Goal: Information Seeking & Learning: Check status

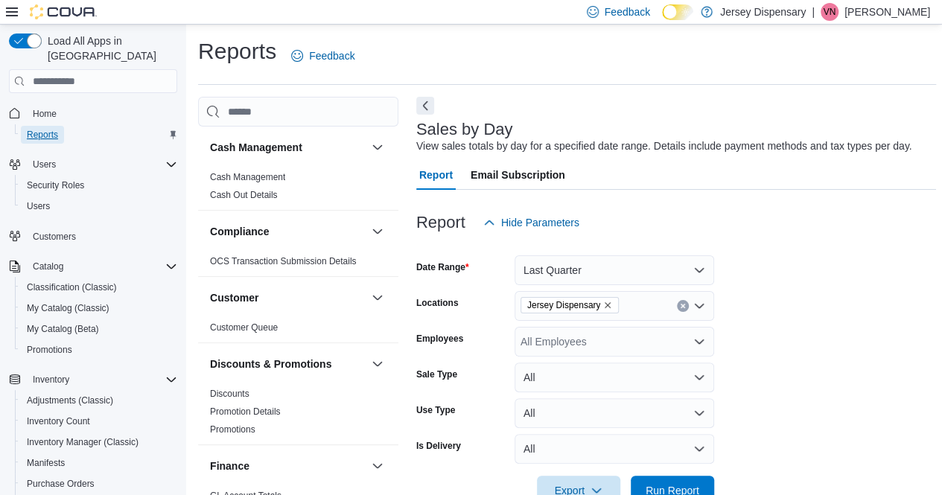
click at [51, 129] on span "Reports" at bounding box center [42, 135] width 31 height 12
click at [220, 176] on link "Cash Management" at bounding box center [247, 177] width 75 height 10
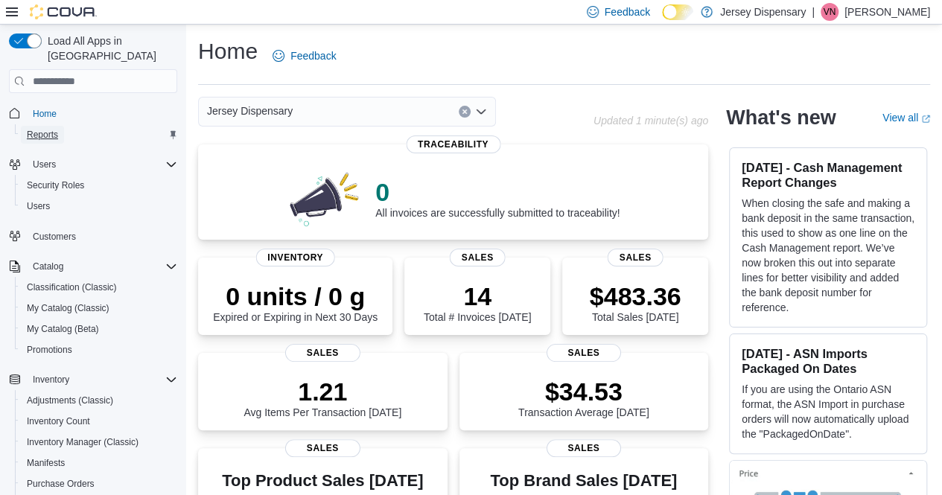
click at [45, 129] on span "Reports" at bounding box center [42, 135] width 31 height 12
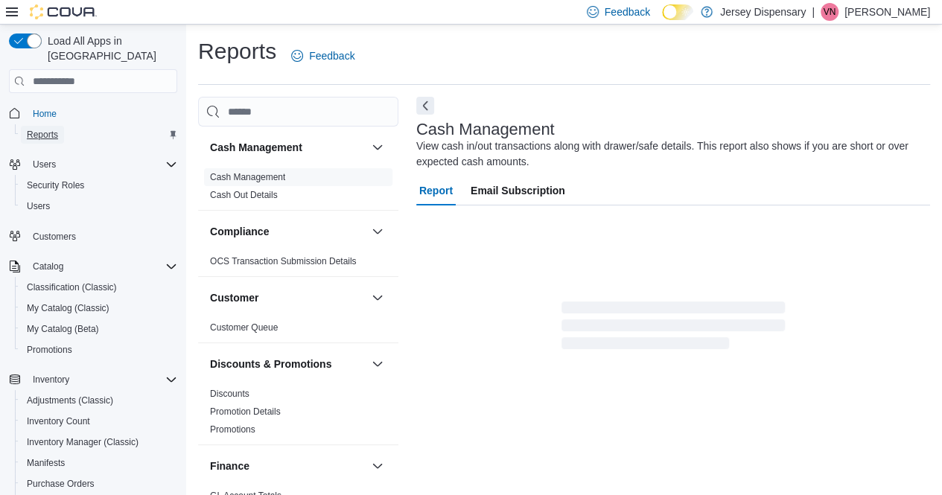
scroll to position [15, 0]
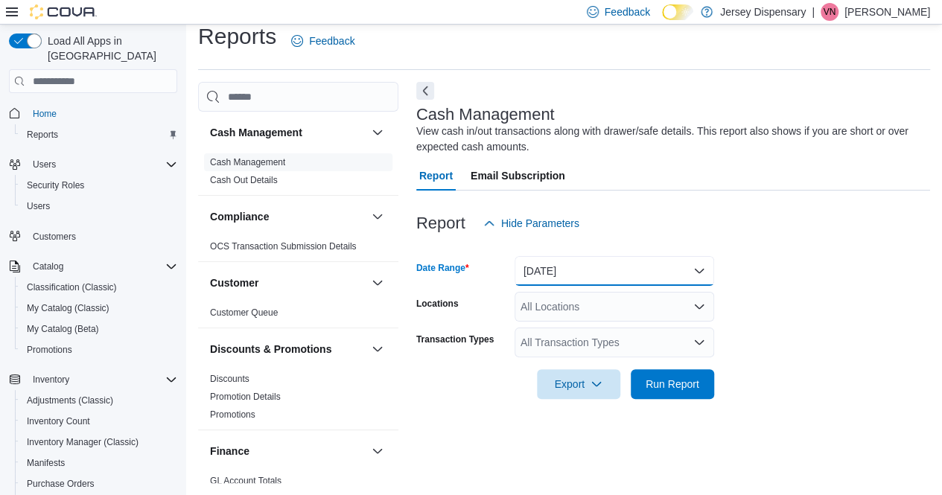
click at [694, 269] on button "Today" at bounding box center [615, 271] width 200 height 30
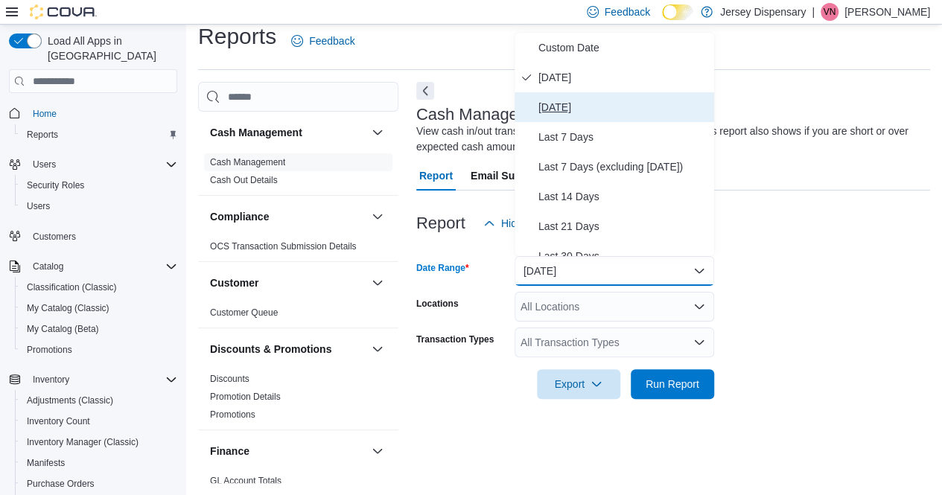
click at [569, 106] on span "Yesterday" at bounding box center [623, 107] width 170 height 18
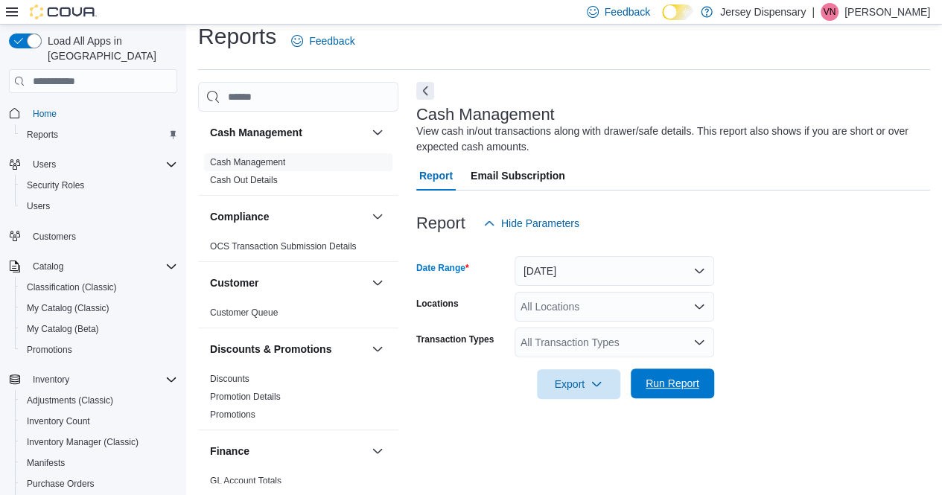
click at [675, 388] on span "Run Report" at bounding box center [673, 383] width 54 height 15
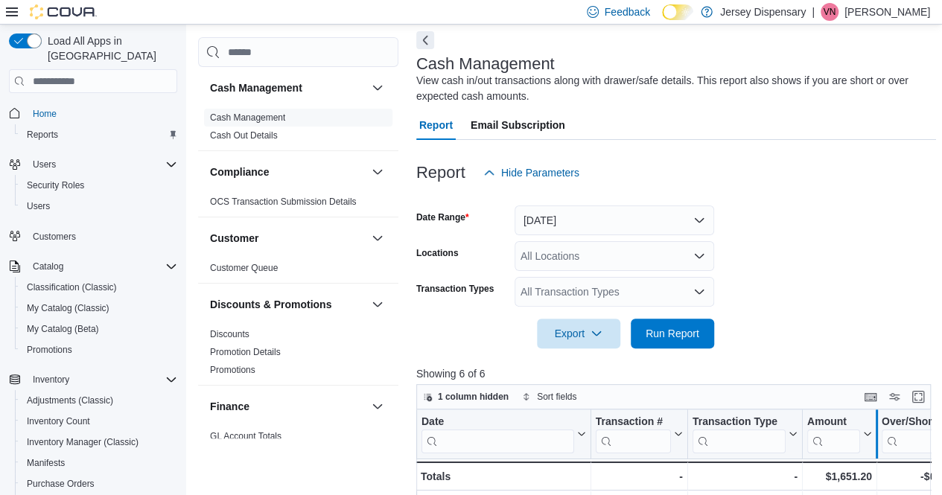
scroll to position [164, 0]
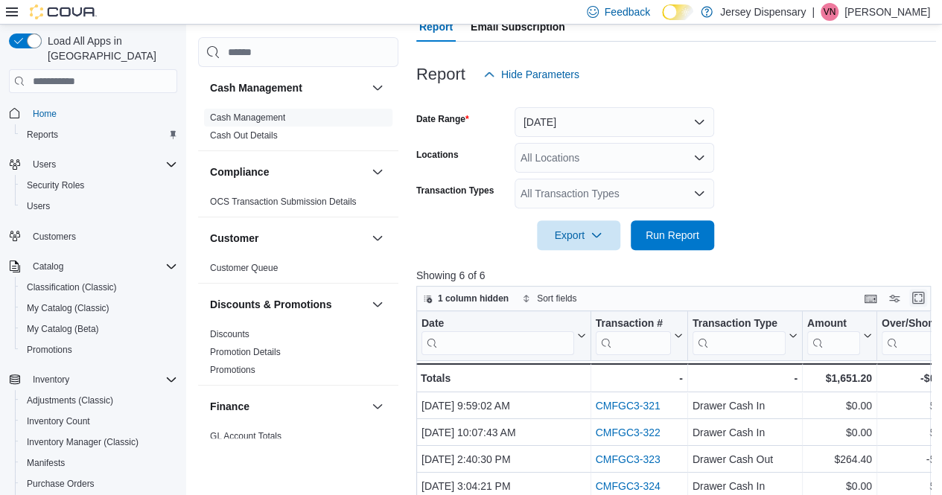
click at [926, 299] on button "Enter fullscreen" at bounding box center [918, 298] width 18 height 18
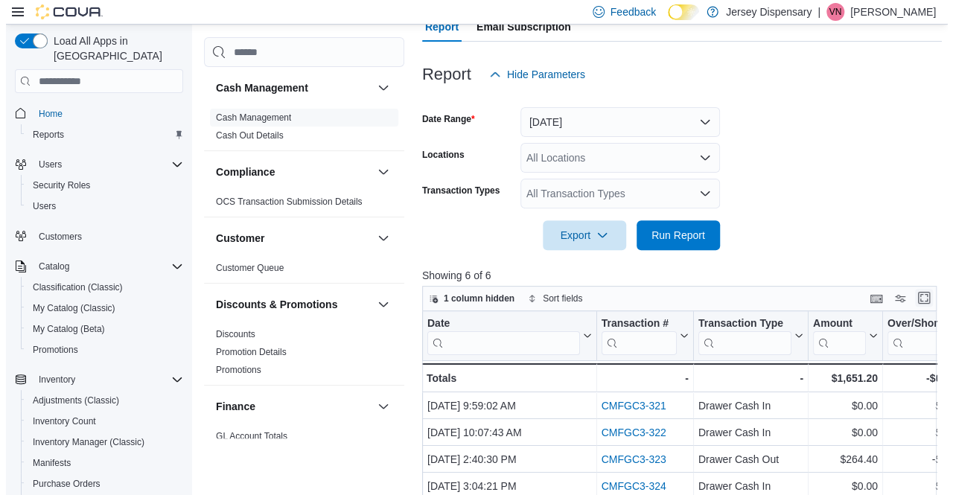
scroll to position [0, 0]
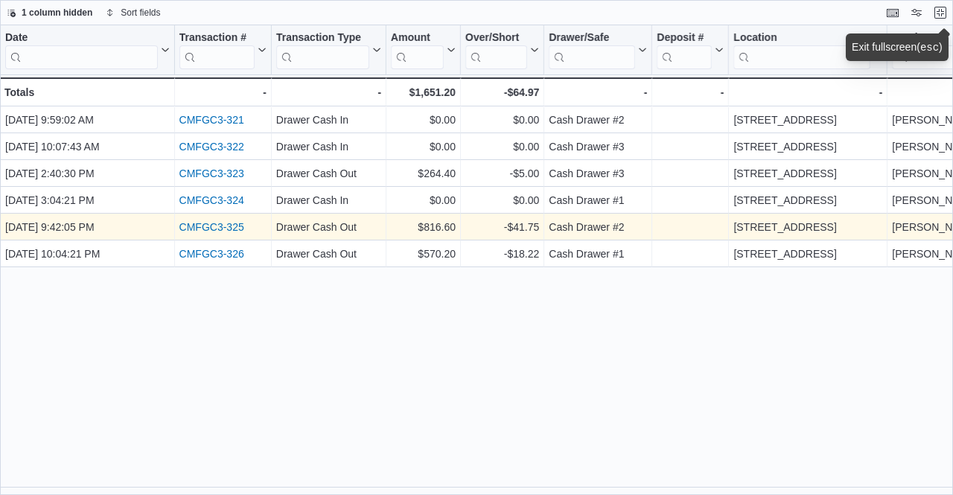
click at [223, 227] on link "CMFGC3-325" at bounding box center [211, 227] width 65 height 12
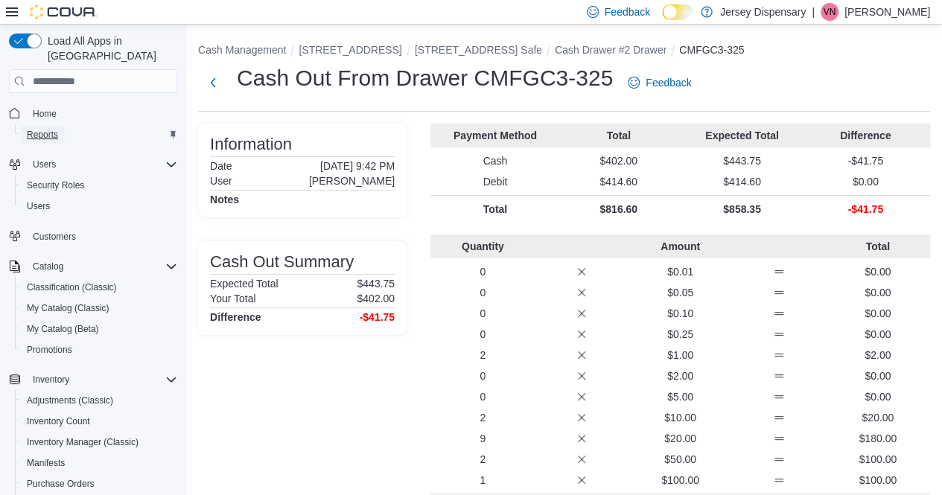
click at [54, 129] on span "Reports" at bounding box center [42, 135] width 31 height 12
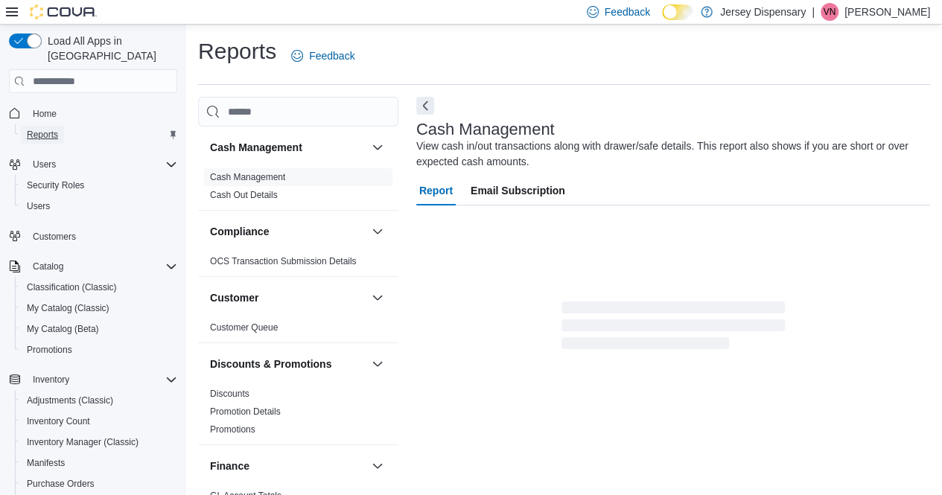
scroll to position [15, 0]
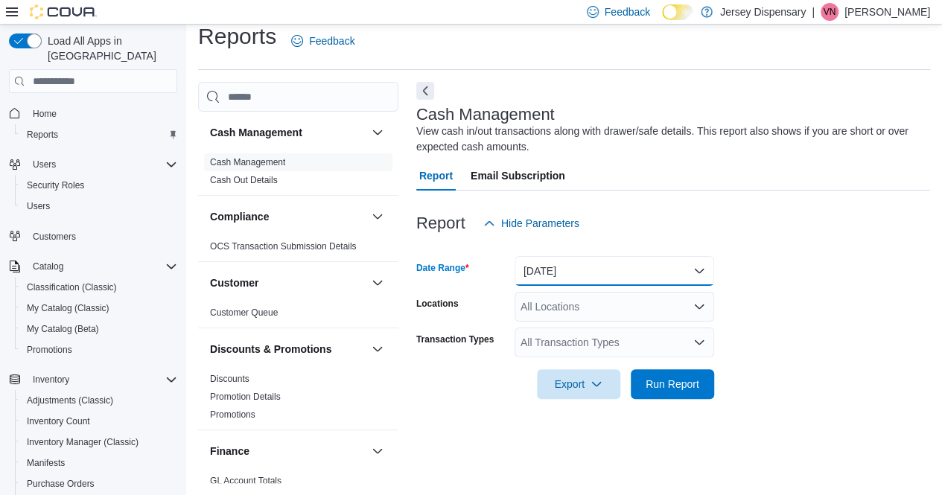
click at [697, 268] on button "[DATE]" at bounding box center [615, 271] width 200 height 30
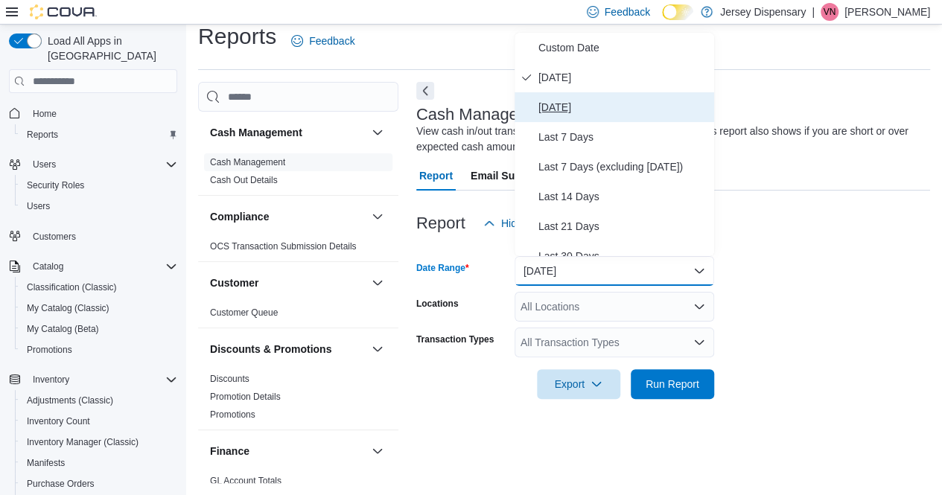
click at [581, 100] on span "[DATE]" at bounding box center [623, 107] width 170 height 18
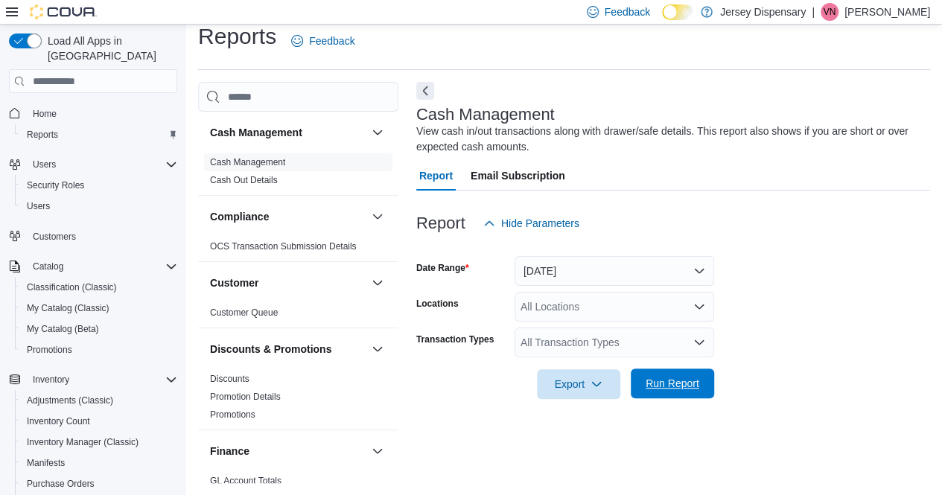
click at [671, 385] on span "Run Report" at bounding box center [673, 383] width 54 height 15
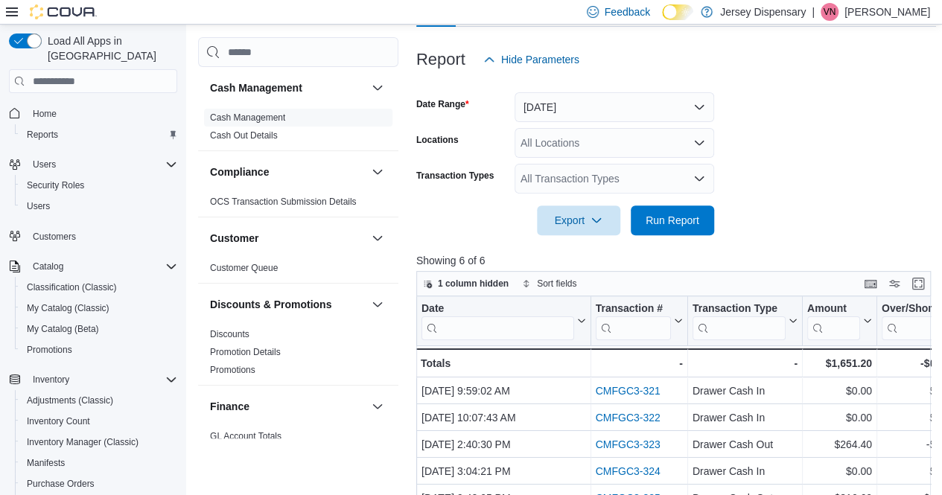
scroll to position [238, 0]
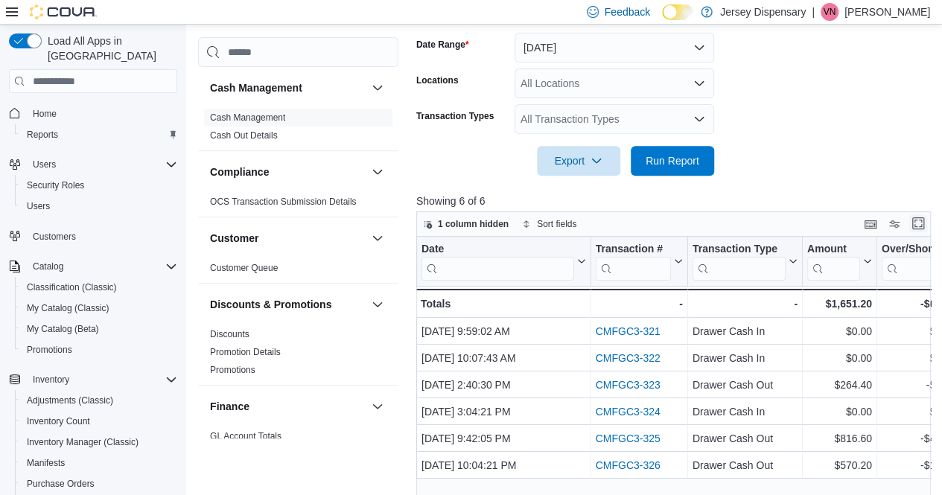
click at [922, 223] on button "Enter fullscreen" at bounding box center [918, 223] width 18 height 18
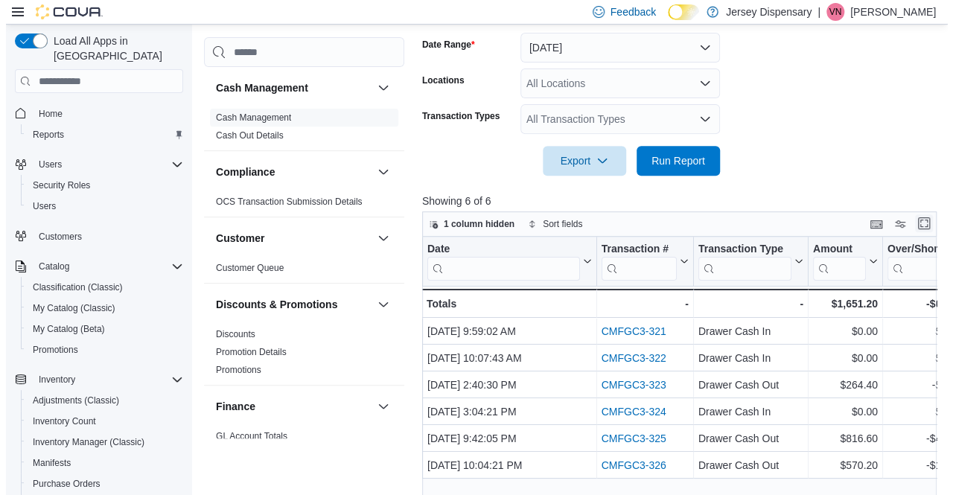
scroll to position [0, 0]
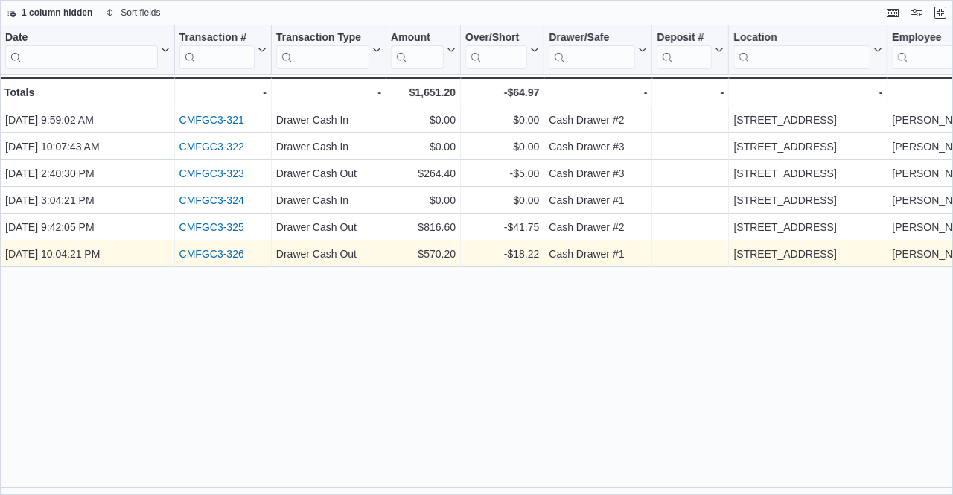
click at [212, 252] on link "CMFGC3-326" at bounding box center [211, 254] width 65 height 12
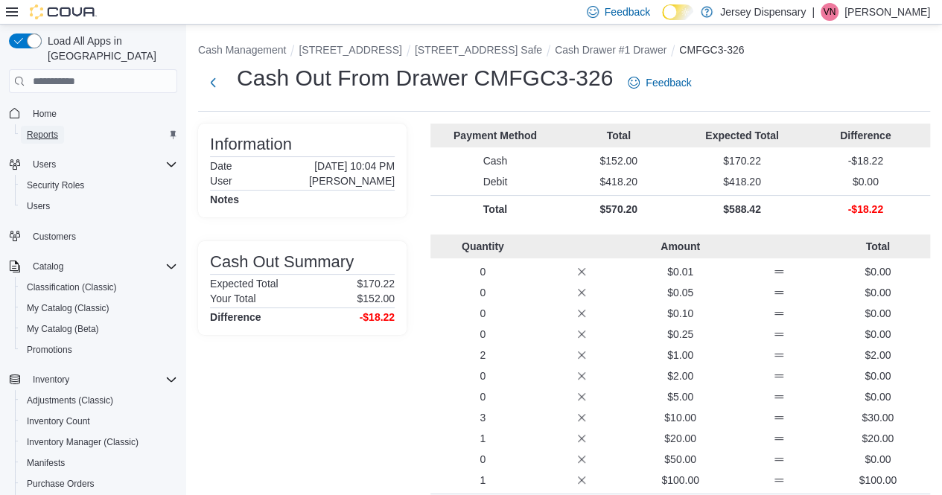
click at [46, 129] on span "Reports" at bounding box center [42, 135] width 31 height 12
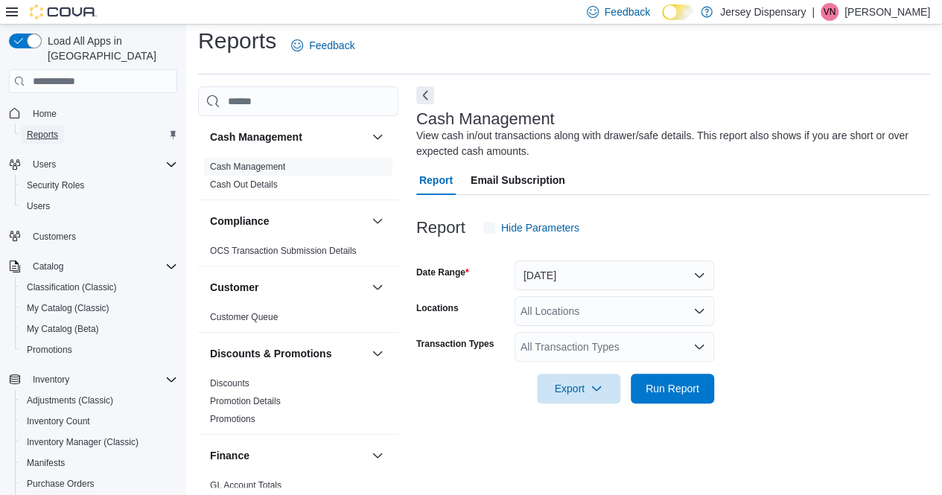
scroll to position [15, 0]
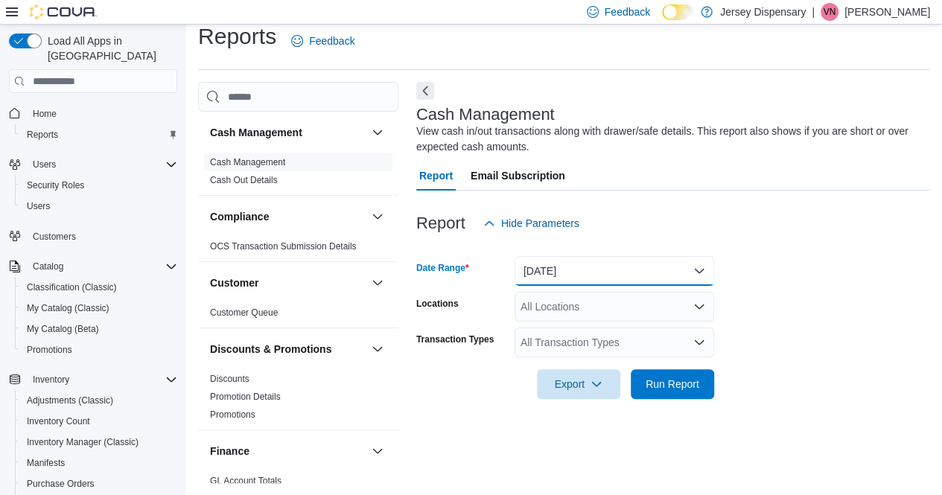
click at [699, 269] on button "[DATE]" at bounding box center [615, 271] width 200 height 30
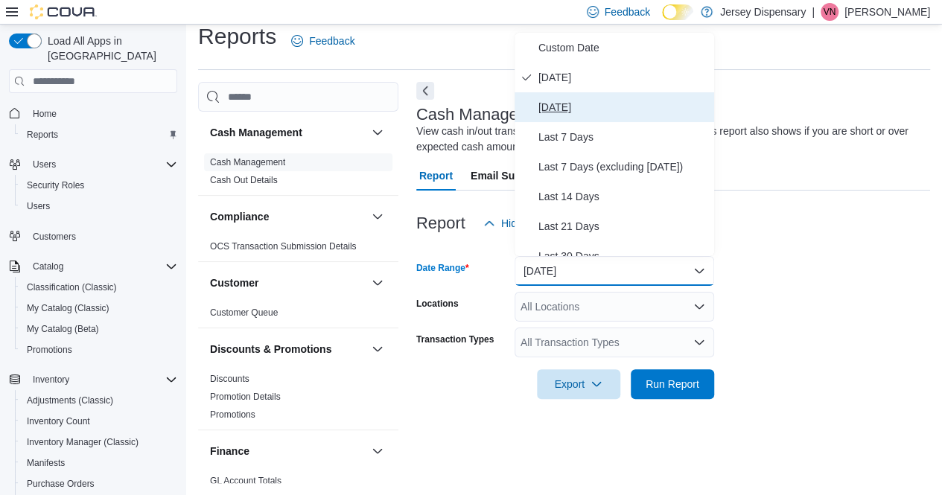
click at [565, 106] on span "[DATE]" at bounding box center [623, 107] width 170 height 18
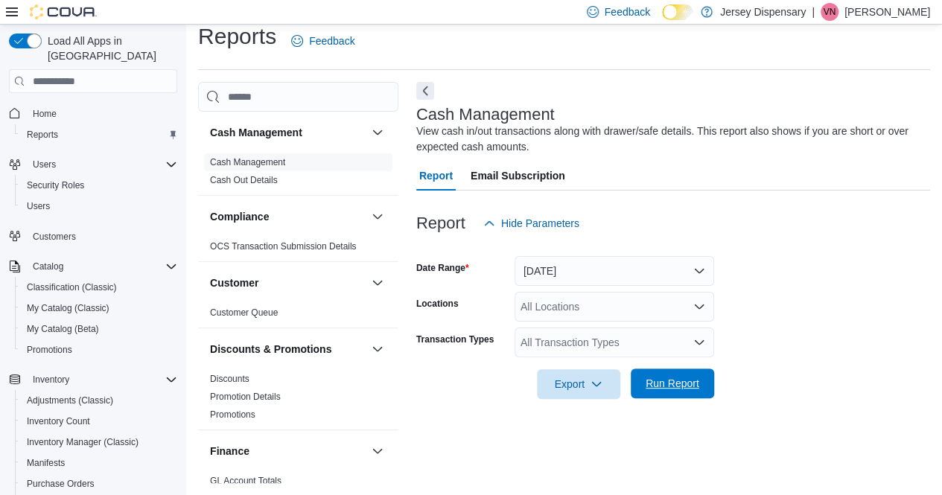
click at [678, 378] on span "Run Report" at bounding box center [673, 383] width 54 height 15
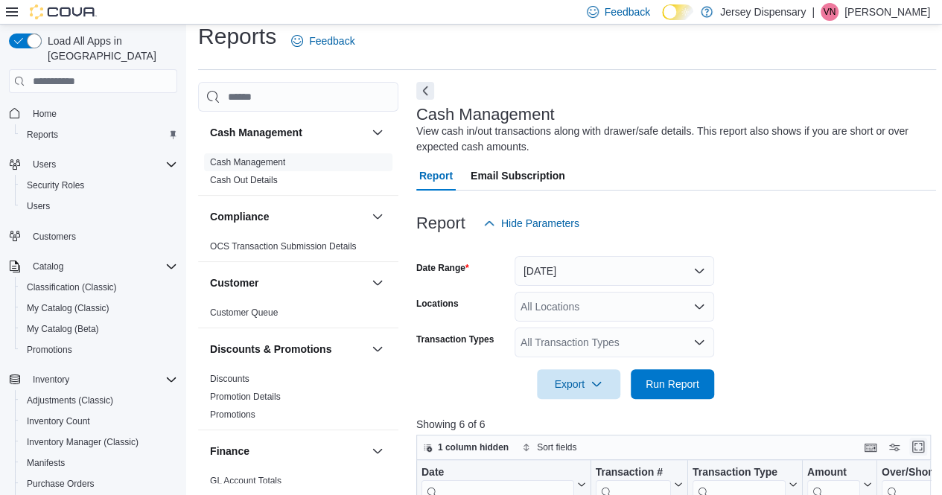
click at [925, 449] on button "Enter fullscreen" at bounding box center [918, 447] width 18 height 18
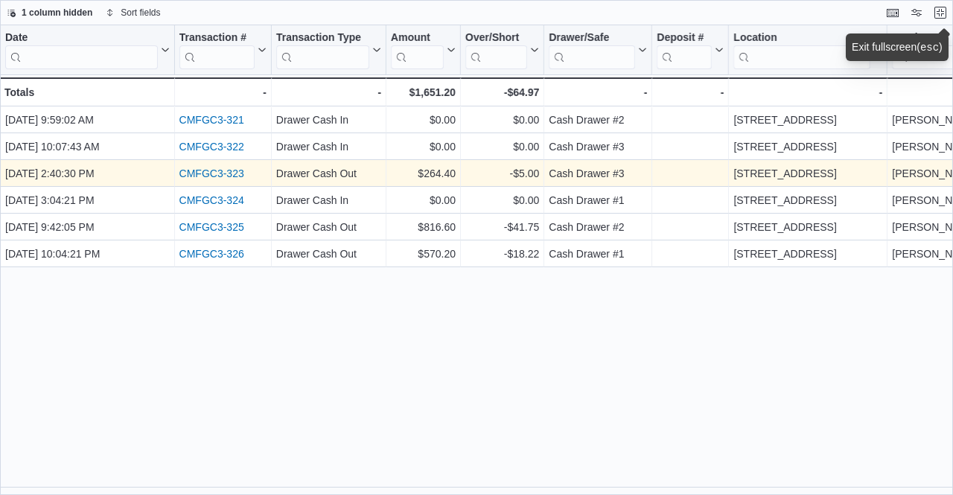
click at [205, 171] on link "CMFGC3-323" at bounding box center [211, 174] width 65 height 12
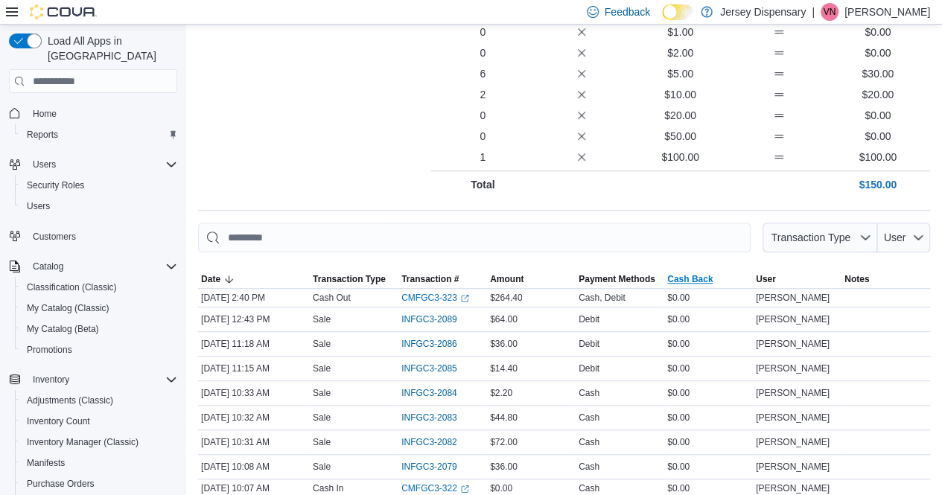
scroll to position [335, 0]
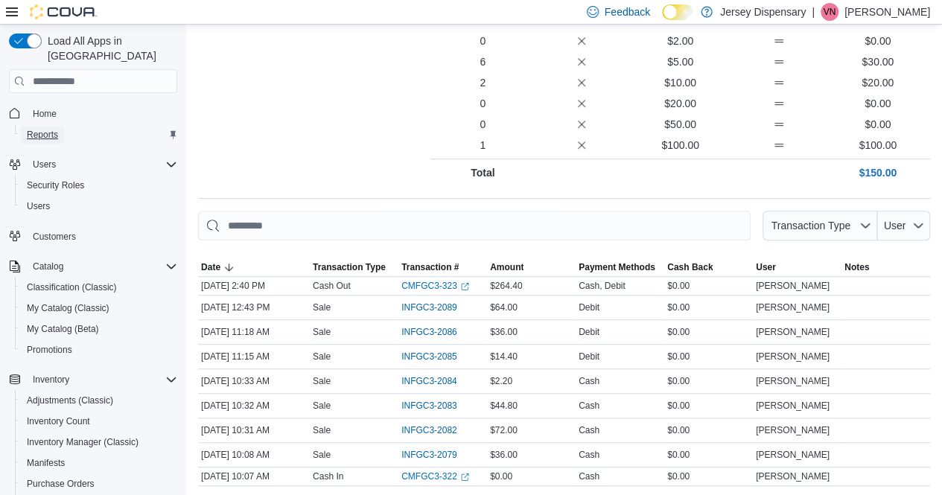
click at [57, 129] on span "Reports" at bounding box center [42, 135] width 31 height 12
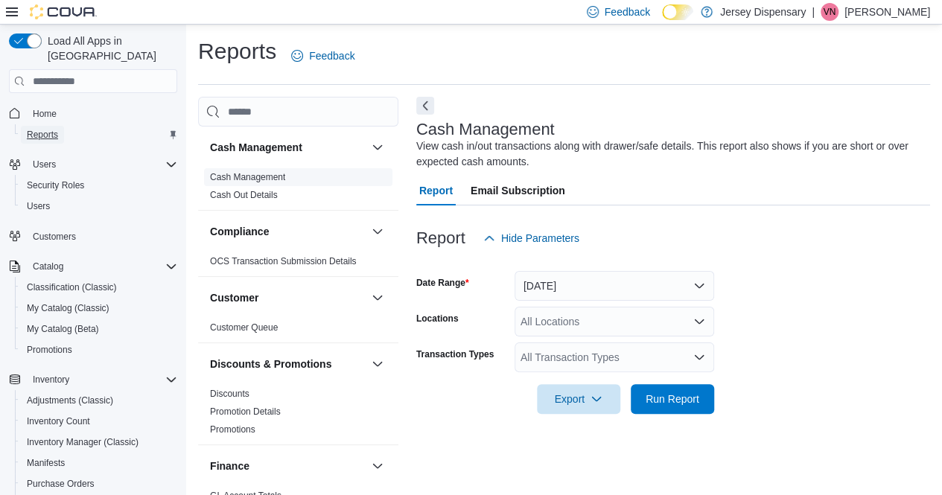
scroll to position [15, 0]
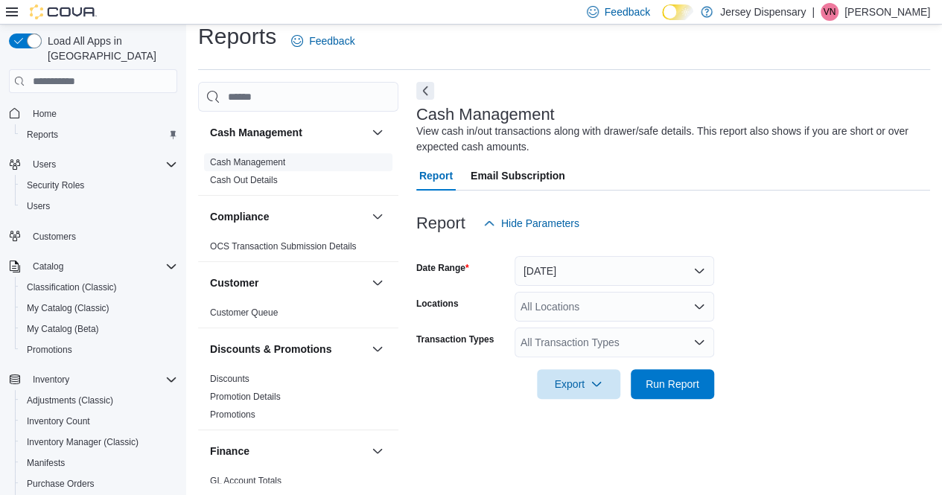
click at [255, 173] on span "Cash Out Details" at bounding box center [298, 180] width 188 height 18
click at [700, 274] on button "Today" at bounding box center [615, 271] width 200 height 30
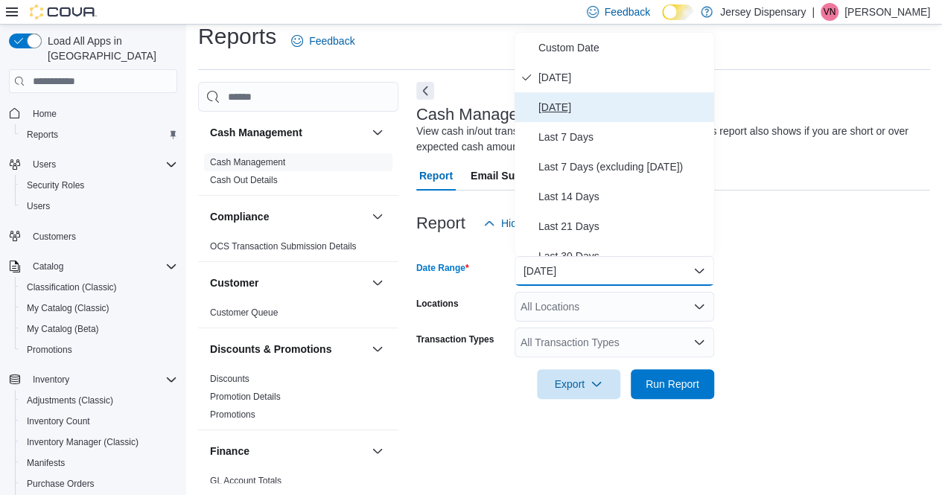
click at [568, 101] on span "[DATE]" at bounding box center [623, 107] width 170 height 18
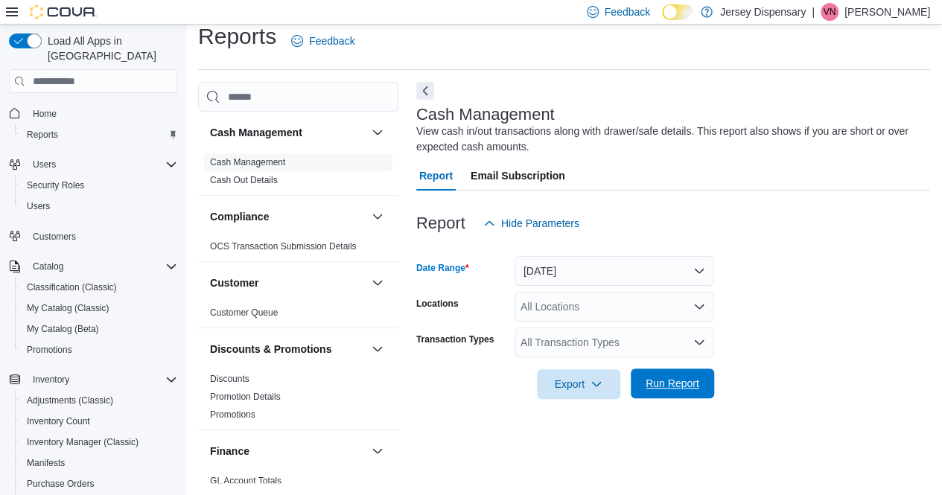
click at [681, 378] on span "Run Report" at bounding box center [673, 383] width 54 height 15
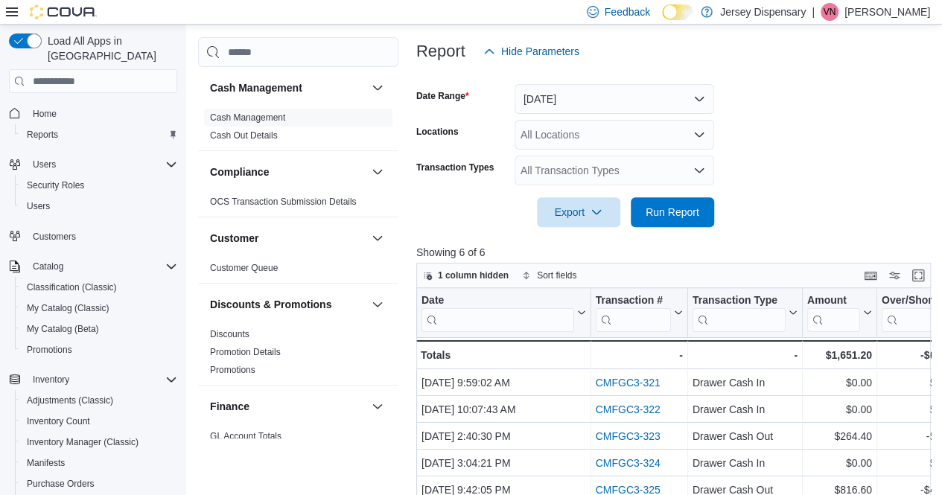
scroll to position [238, 0]
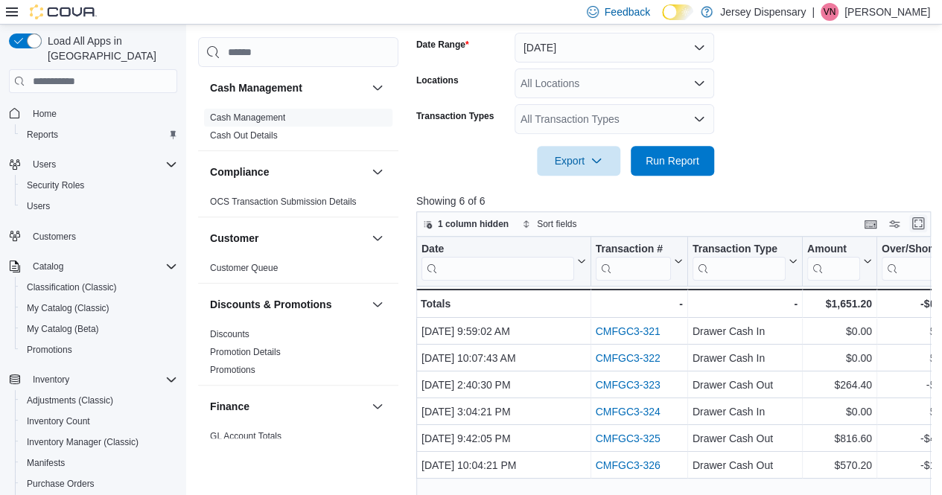
click at [923, 222] on button "Enter fullscreen" at bounding box center [918, 223] width 18 height 18
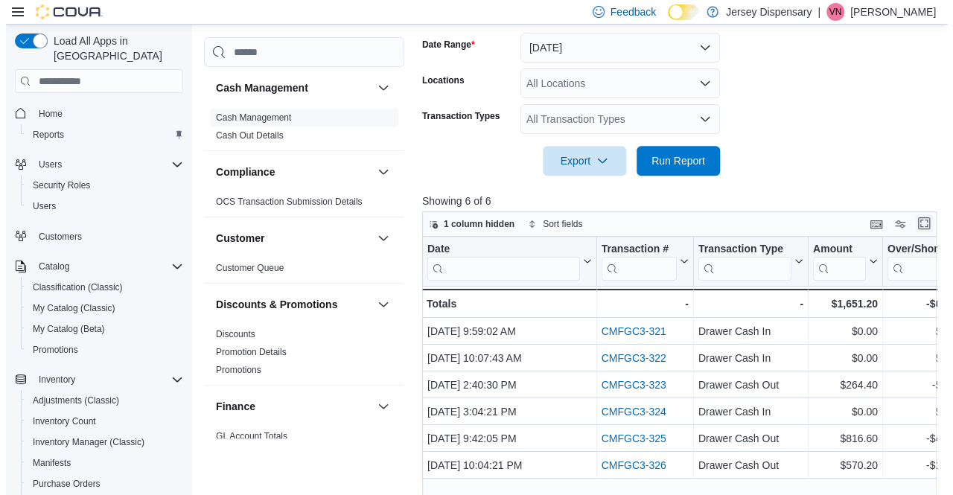
scroll to position [0, 0]
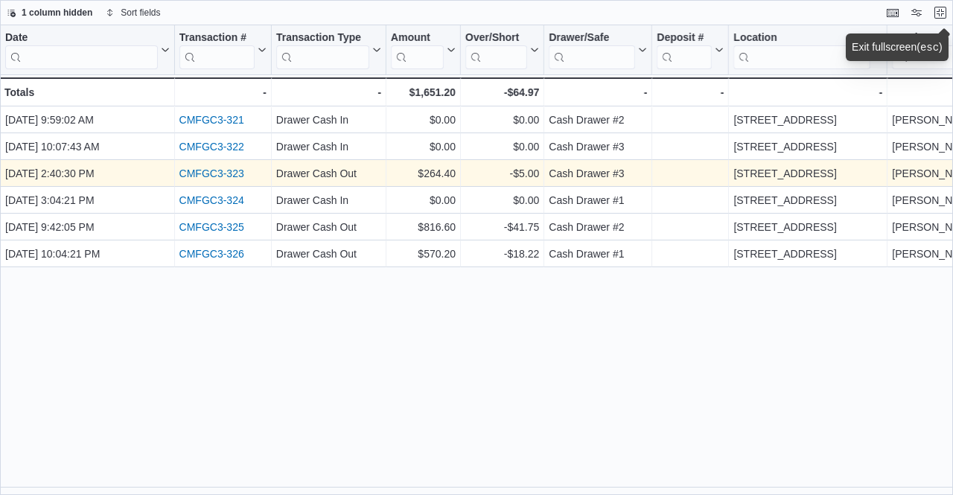
click at [232, 168] on link "CMFGC3-323" at bounding box center [211, 174] width 65 height 12
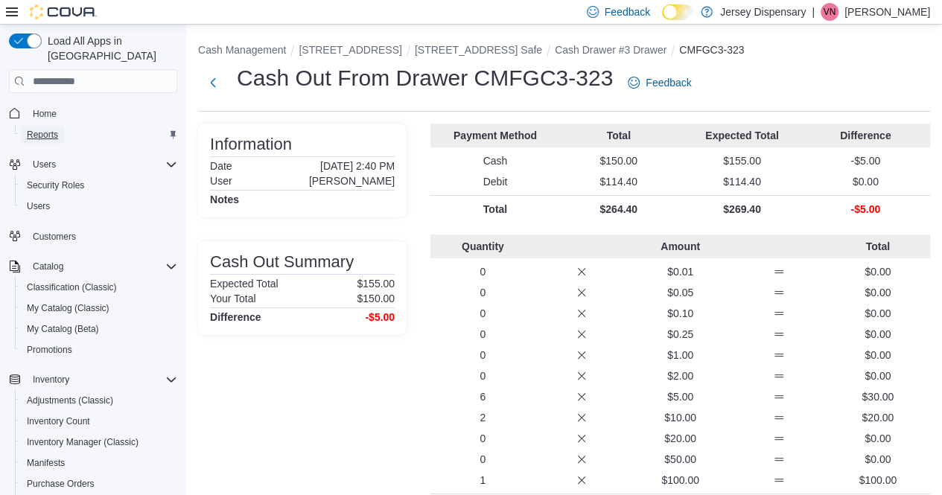
click at [42, 129] on span "Reports" at bounding box center [42, 135] width 31 height 12
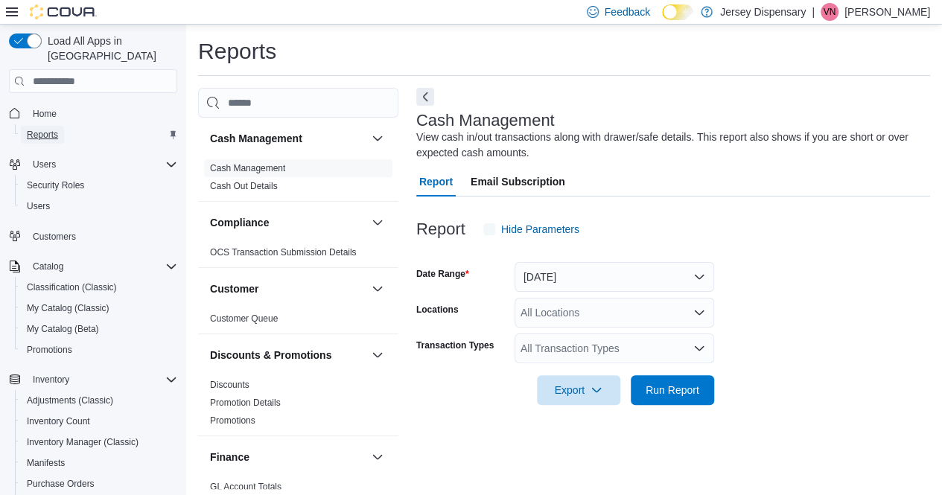
scroll to position [6, 0]
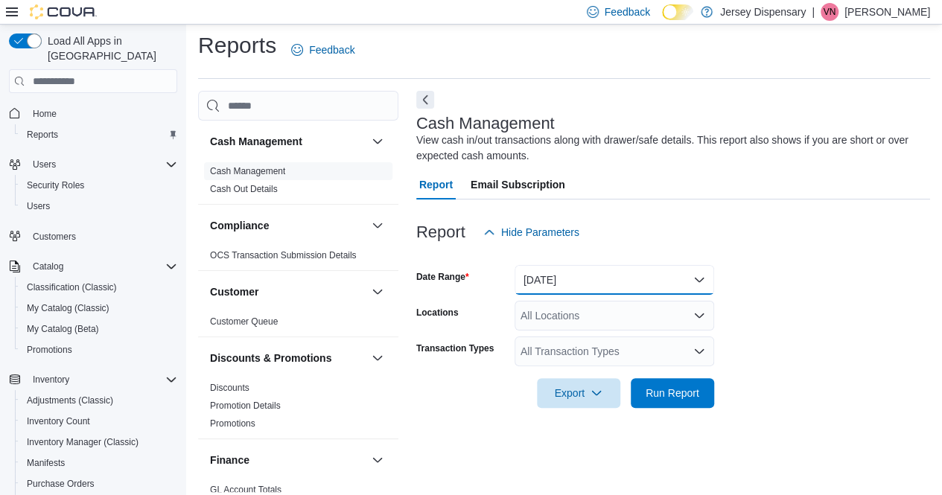
click at [699, 279] on button "[DATE]" at bounding box center [615, 280] width 200 height 30
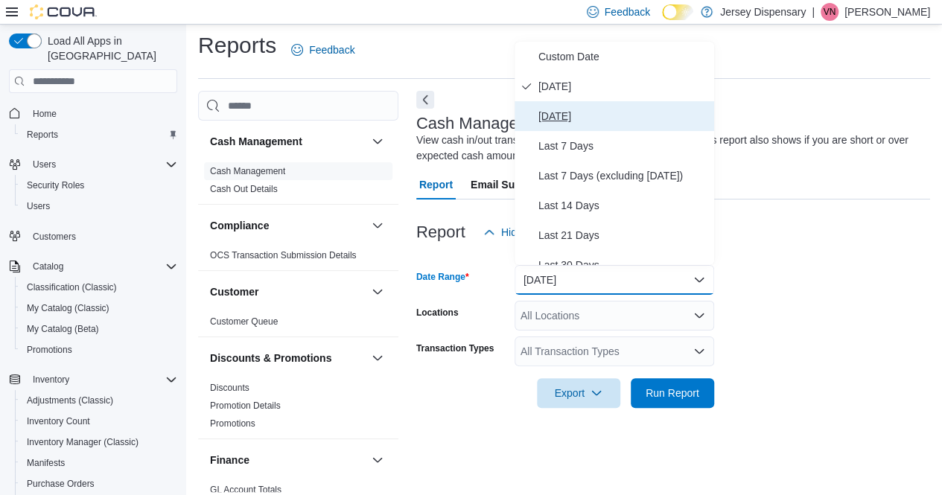
click at [573, 115] on span "[DATE]" at bounding box center [623, 116] width 170 height 18
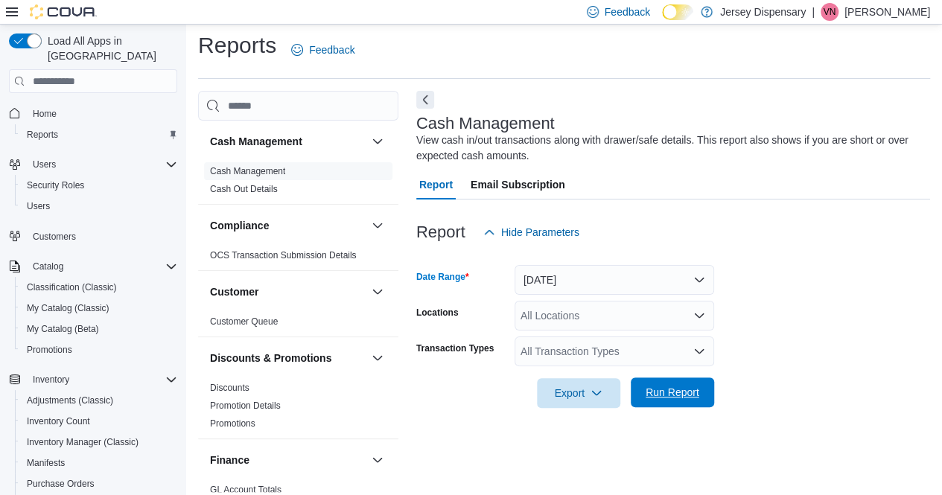
click at [680, 387] on span "Run Report" at bounding box center [673, 392] width 54 height 15
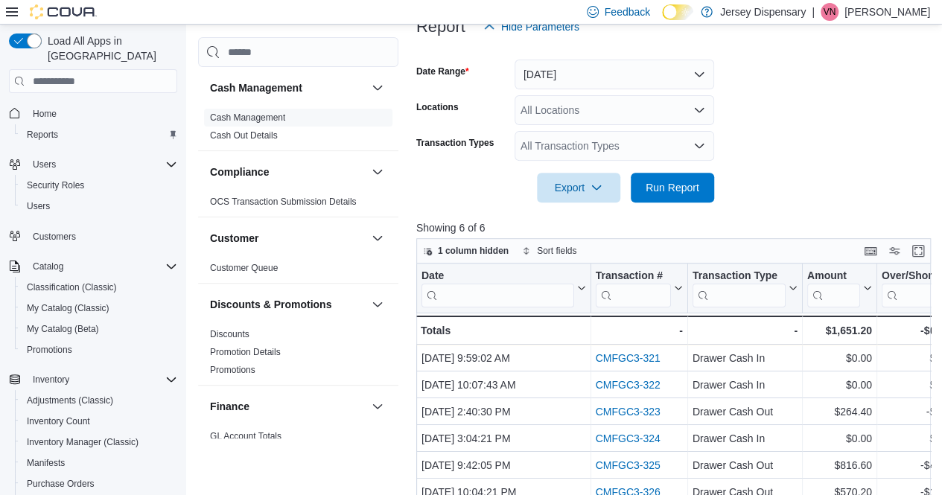
scroll to position [229, 0]
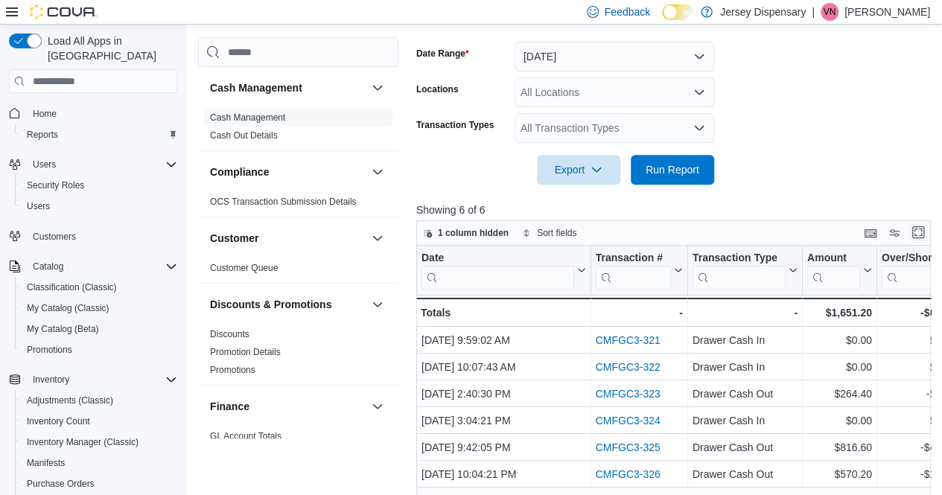
click at [922, 233] on button "Enter fullscreen" at bounding box center [918, 232] width 18 height 18
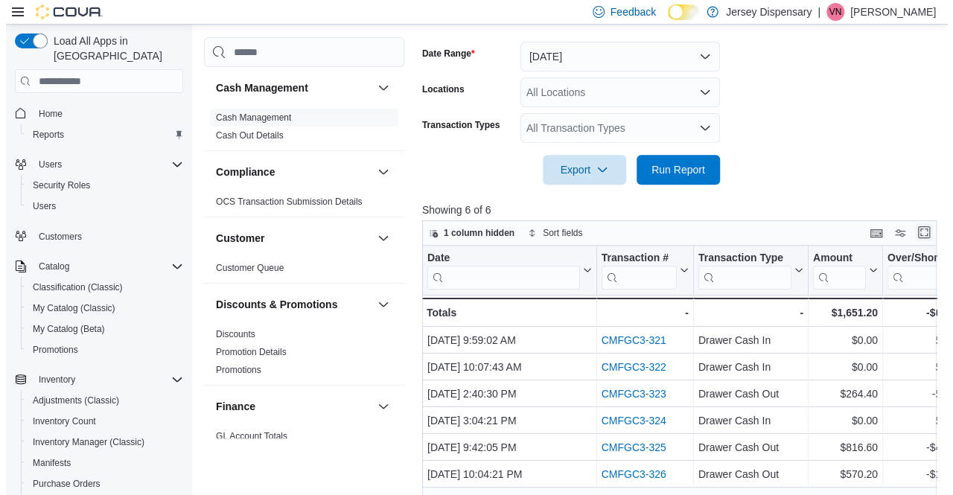
scroll to position [0, 0]
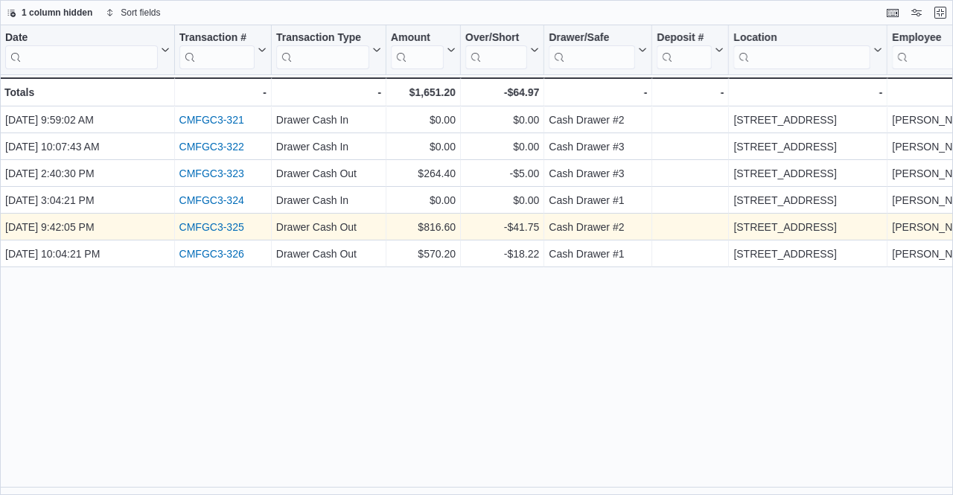
click at [229, 226] on link "CMFGC3-325" at bounding box center [211, 227] width 65 height 12
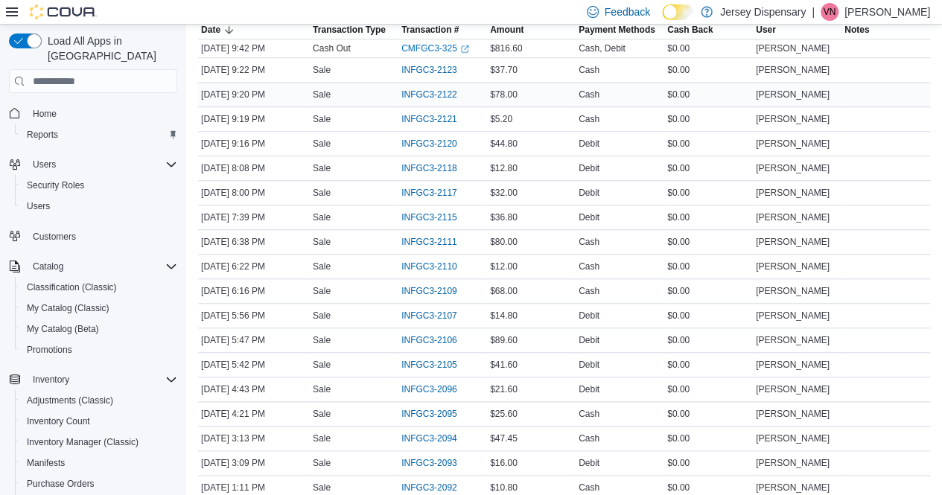
scroll to position [550, 0]
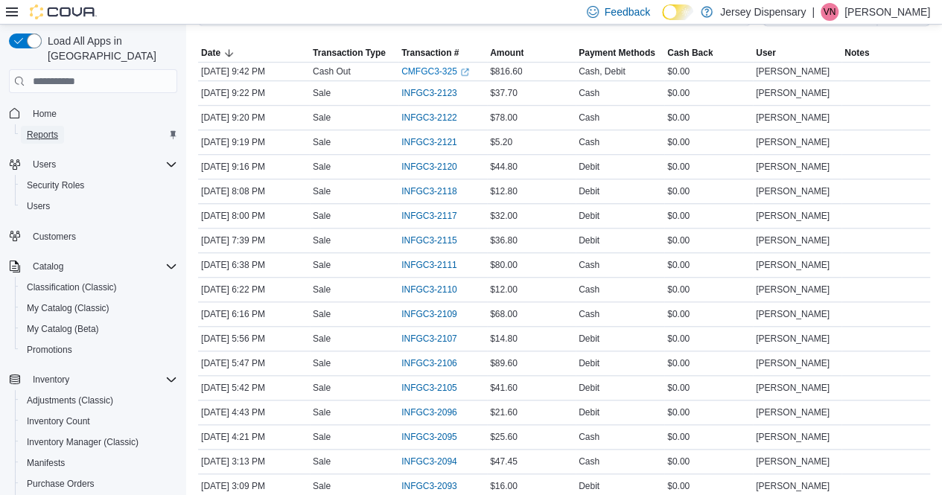
click at [53, 129] on span "Reports" at bounding box center [42, 135] width 31 height 12
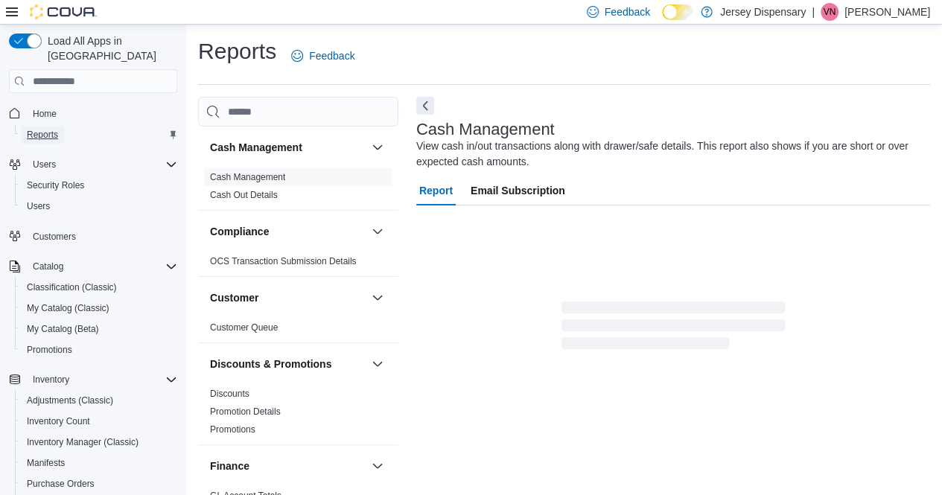
scroll to position [15, 0]
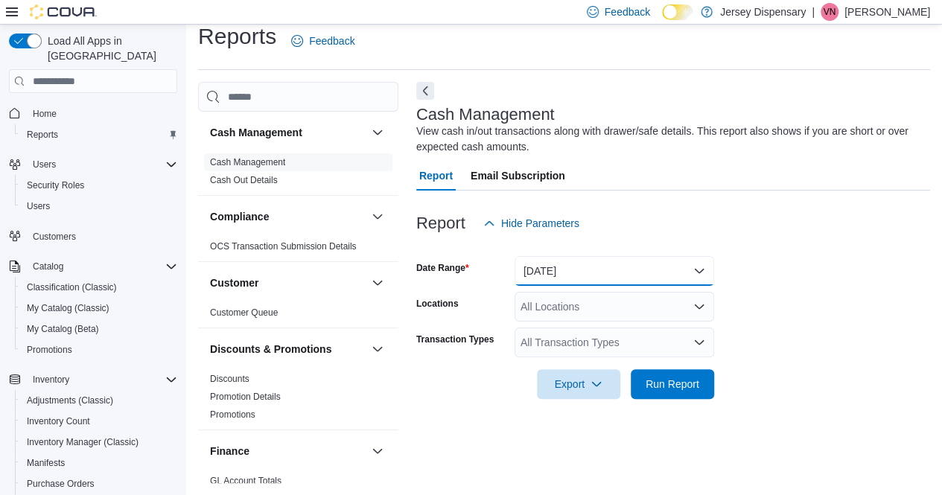
click at [699, 269] on button "Today" at bounding box center [615, 271] width 200 height 30
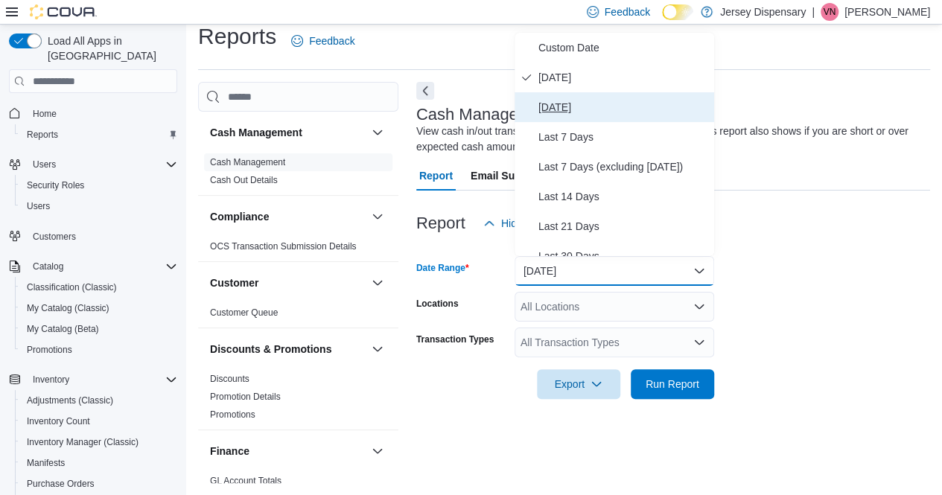
click at [568, 101] on span "[DATE]" at bounding box center [623, 107] width 170 height 18
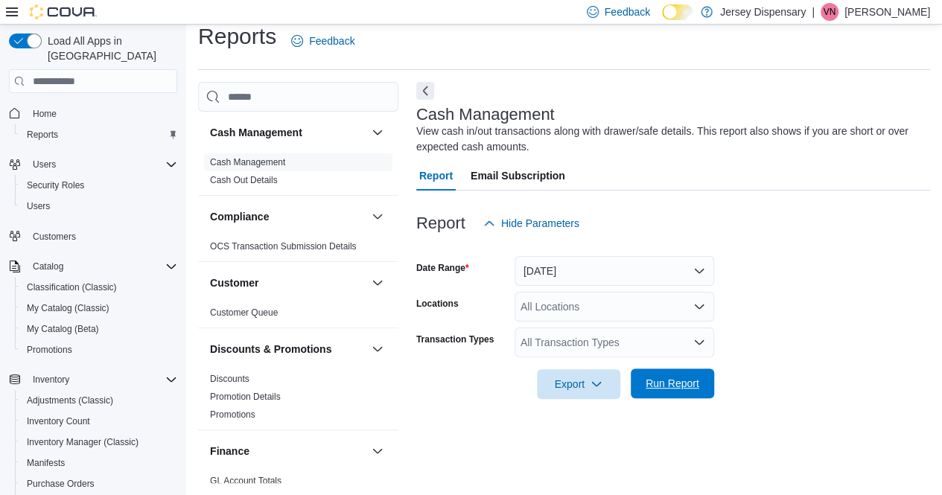
click at [683, 385] on span "Run Report" at bounding box center [673, 383] width 54 height 15
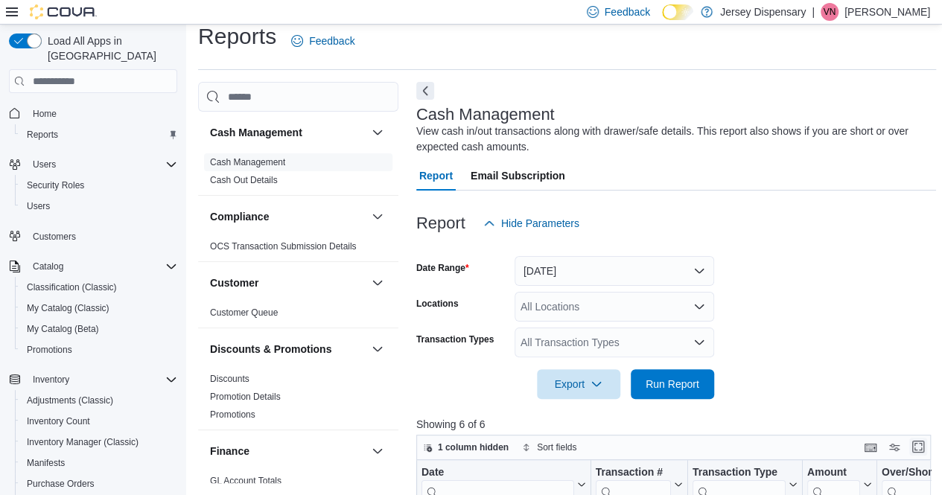
click at [920, 445] on button "Enter fullscreen" at bounding box center [918, 447] width 18 height 18
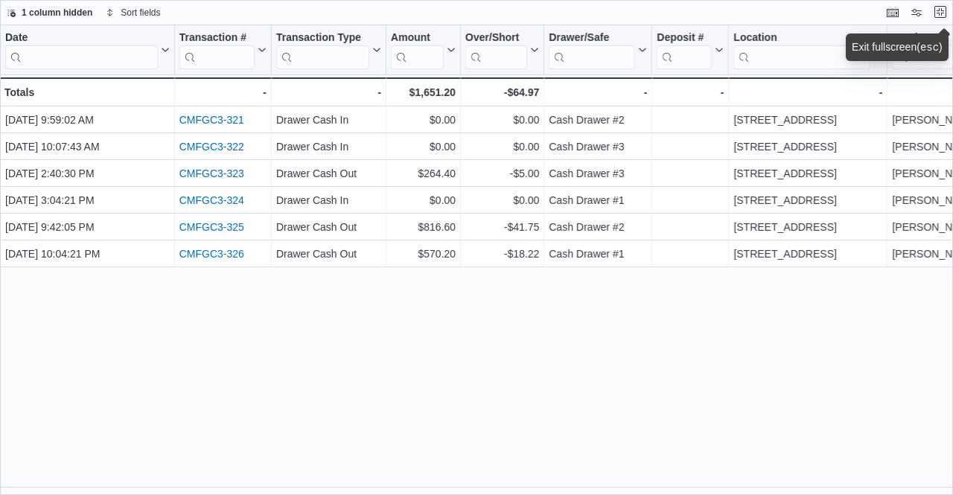
click at [945, 10] on button "Exit fullscreen" at bounding box center [941, 12] width 18 height 18
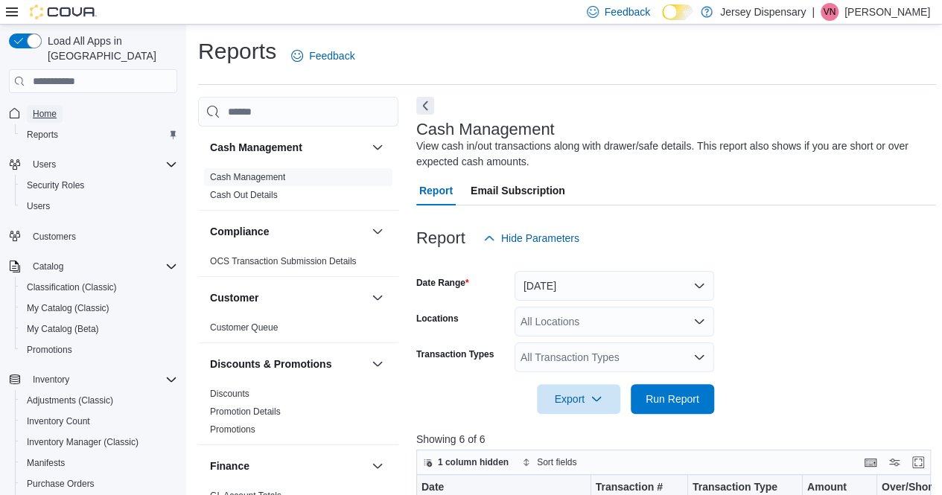
click at [54, 108] on span "Home" at bounding box center [45, 114] width 24 height 12
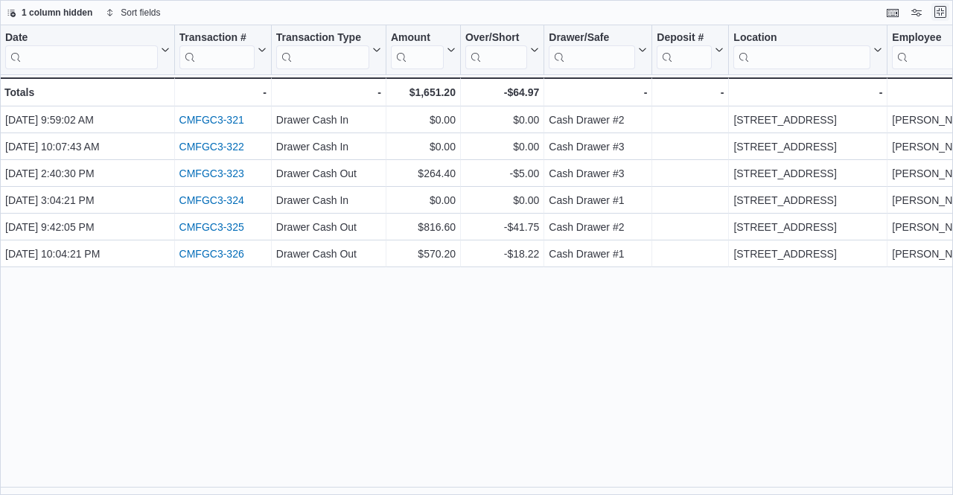
click at [941, 13] on button "Exit fullscreen" at bounding box center [941, 12] width 18 height 18
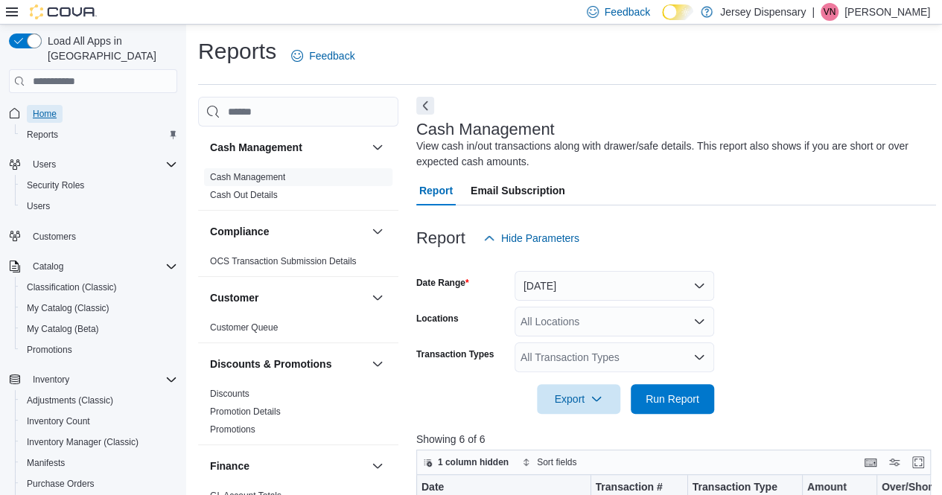
click at [37, 108] on span "Home" at bounding box center [45, 114] width 24 height 12
